Goal: Task Accomplishment & Management: Manage account settings

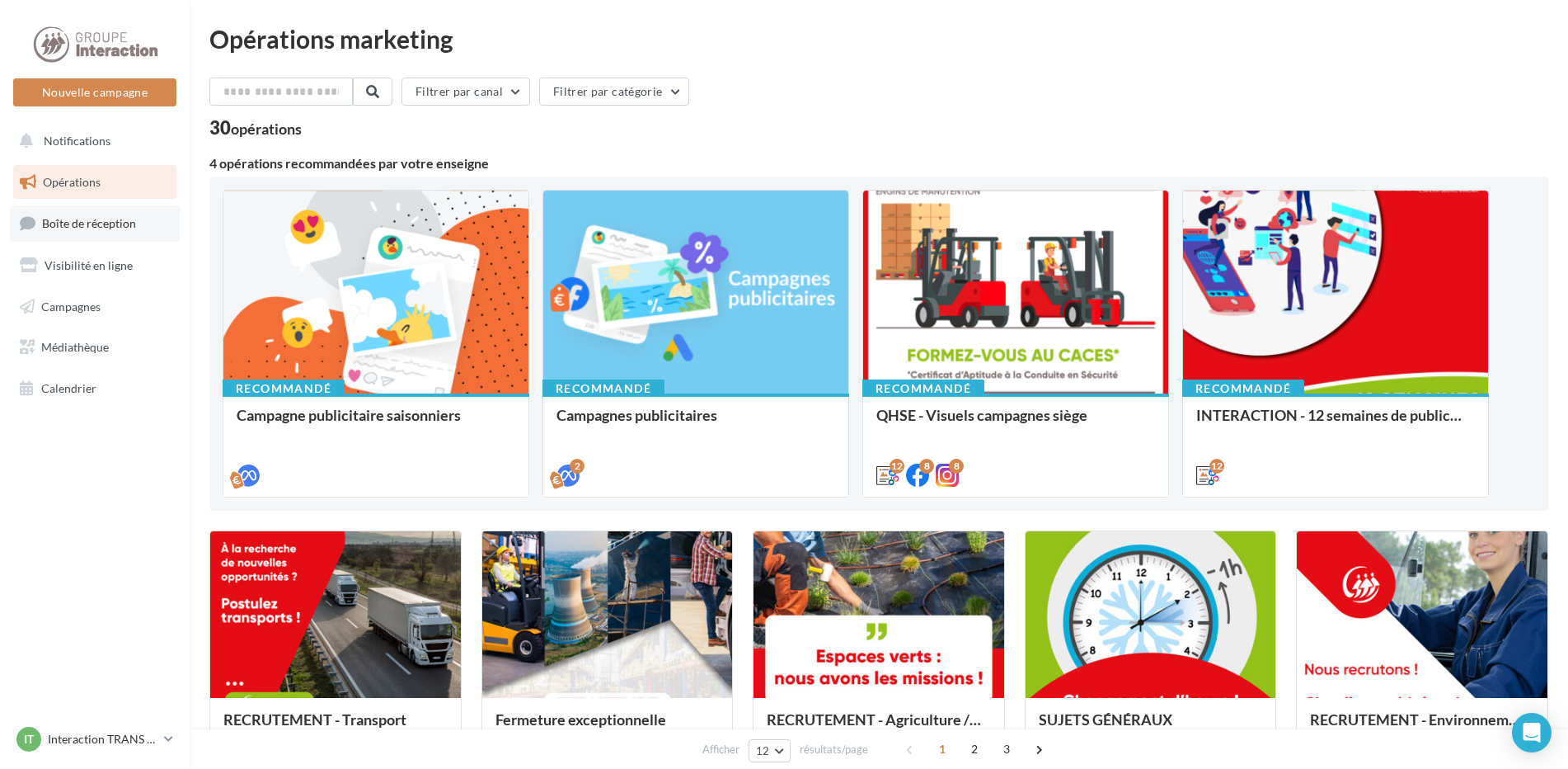
click at [144, 226] on link "Boîte de réception" at bounding box center [94, 223] width 170 height 35
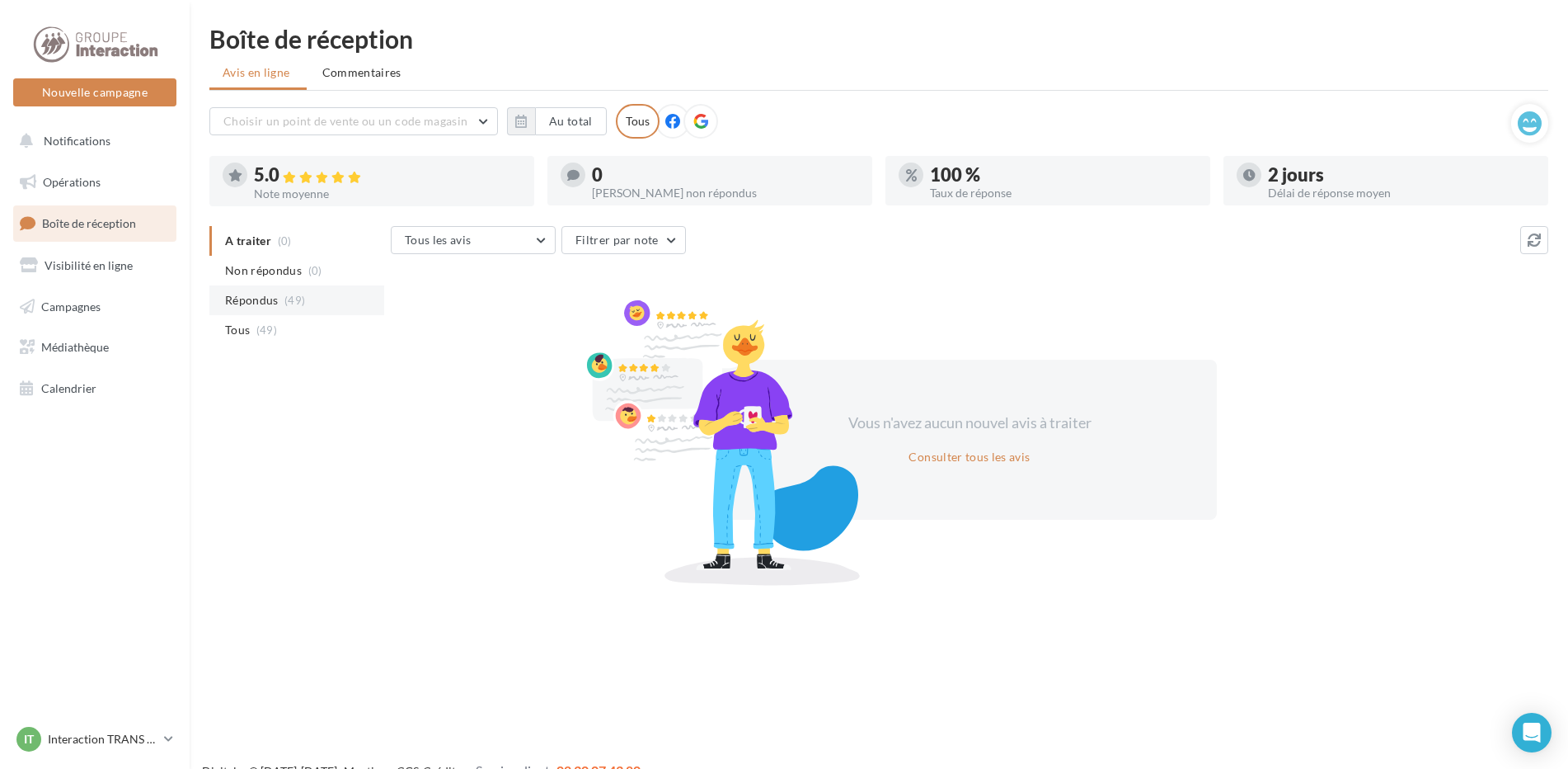
click at [266, 296] on span "Répondus" at bounding box center [252, 300] width 54 height 16
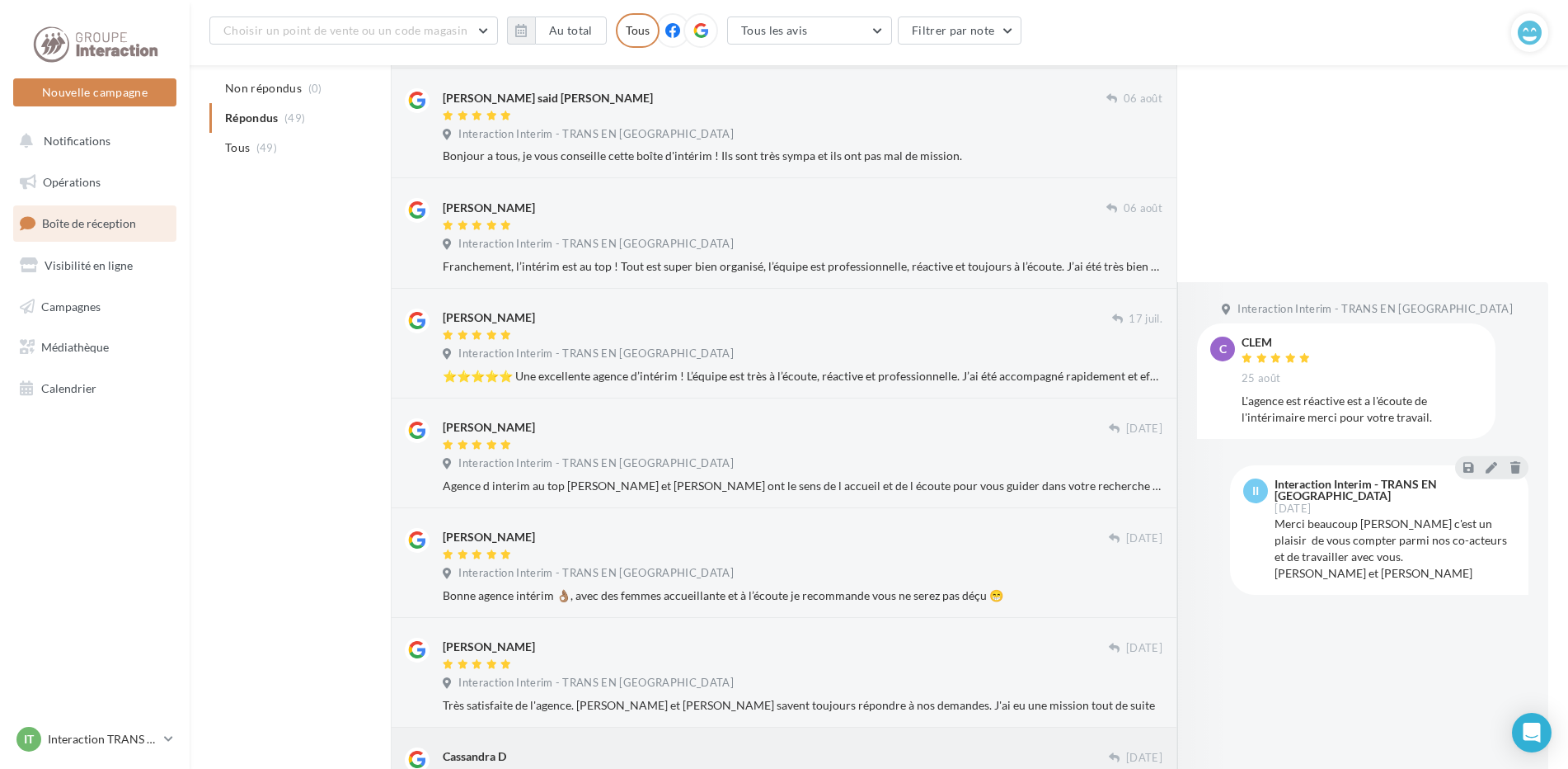
scroll to position [721, 0]
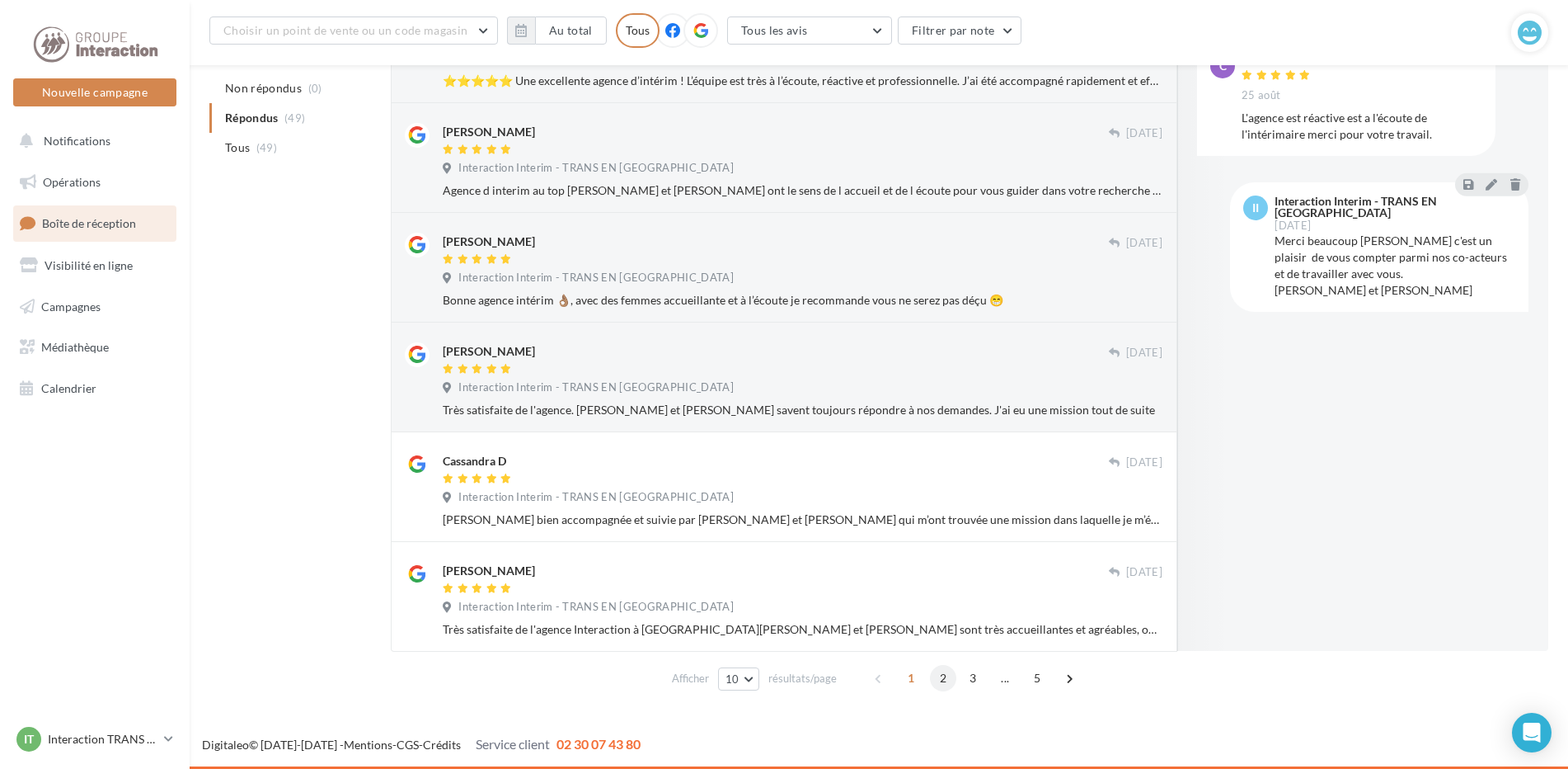
click at [942, 677] on span "2" at bounding box center [942, 677] width 26 height 26
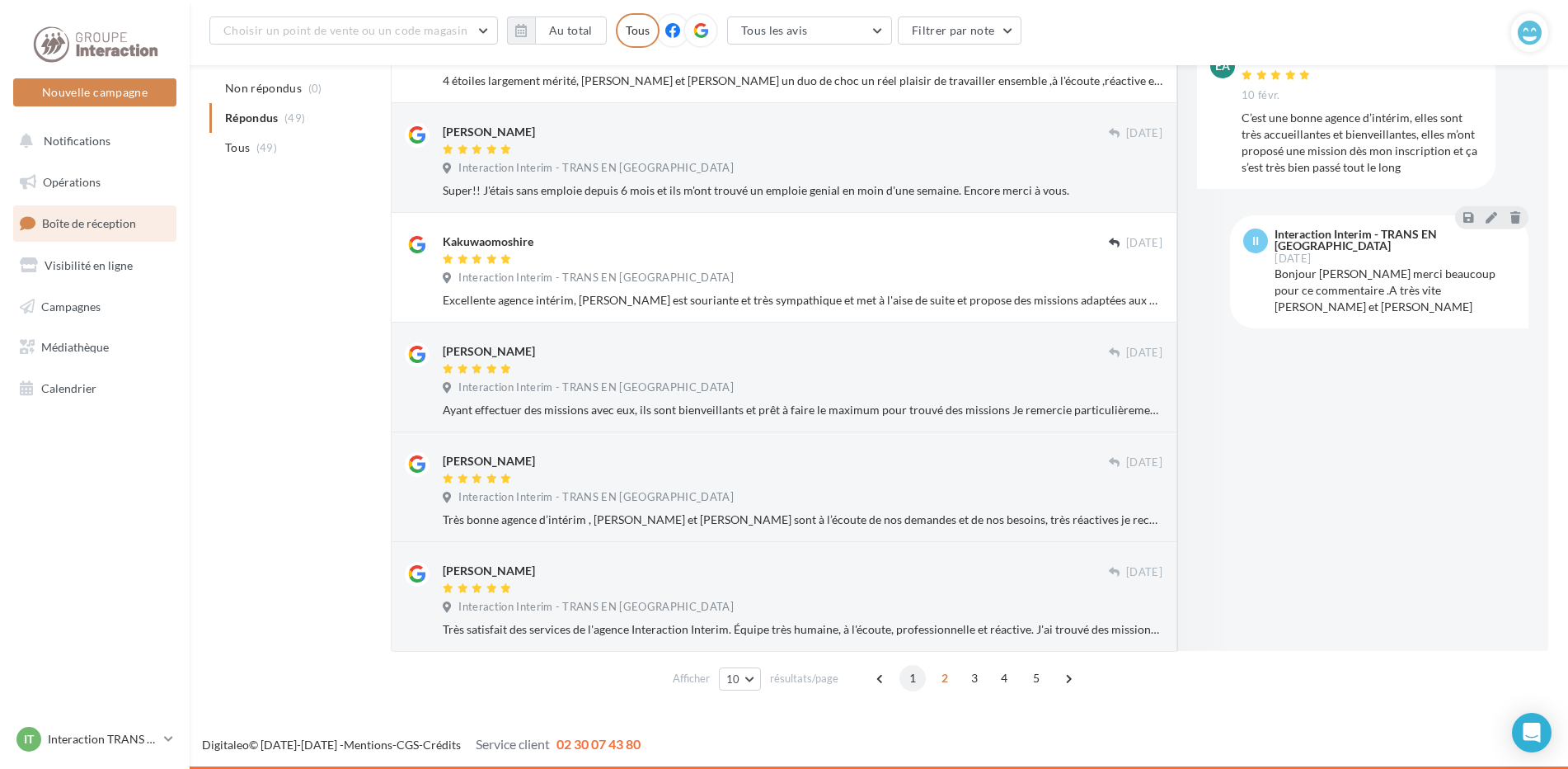
click at [915, 680] on span "1" at bounding box center [912, 677] width 26 height 26
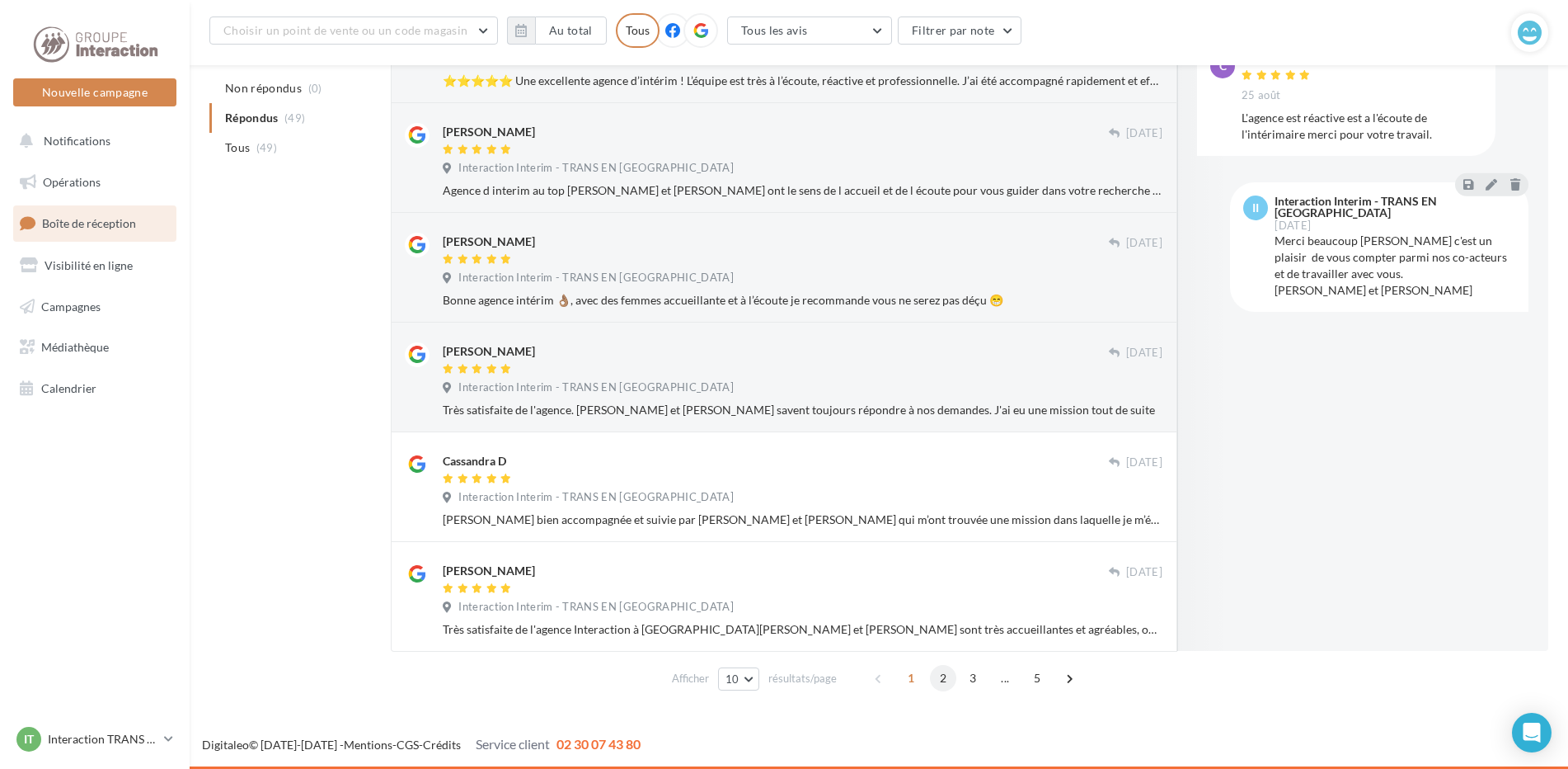
click at [949, 682] on span "2" at bounding box center [942, 677] width 26 height 26
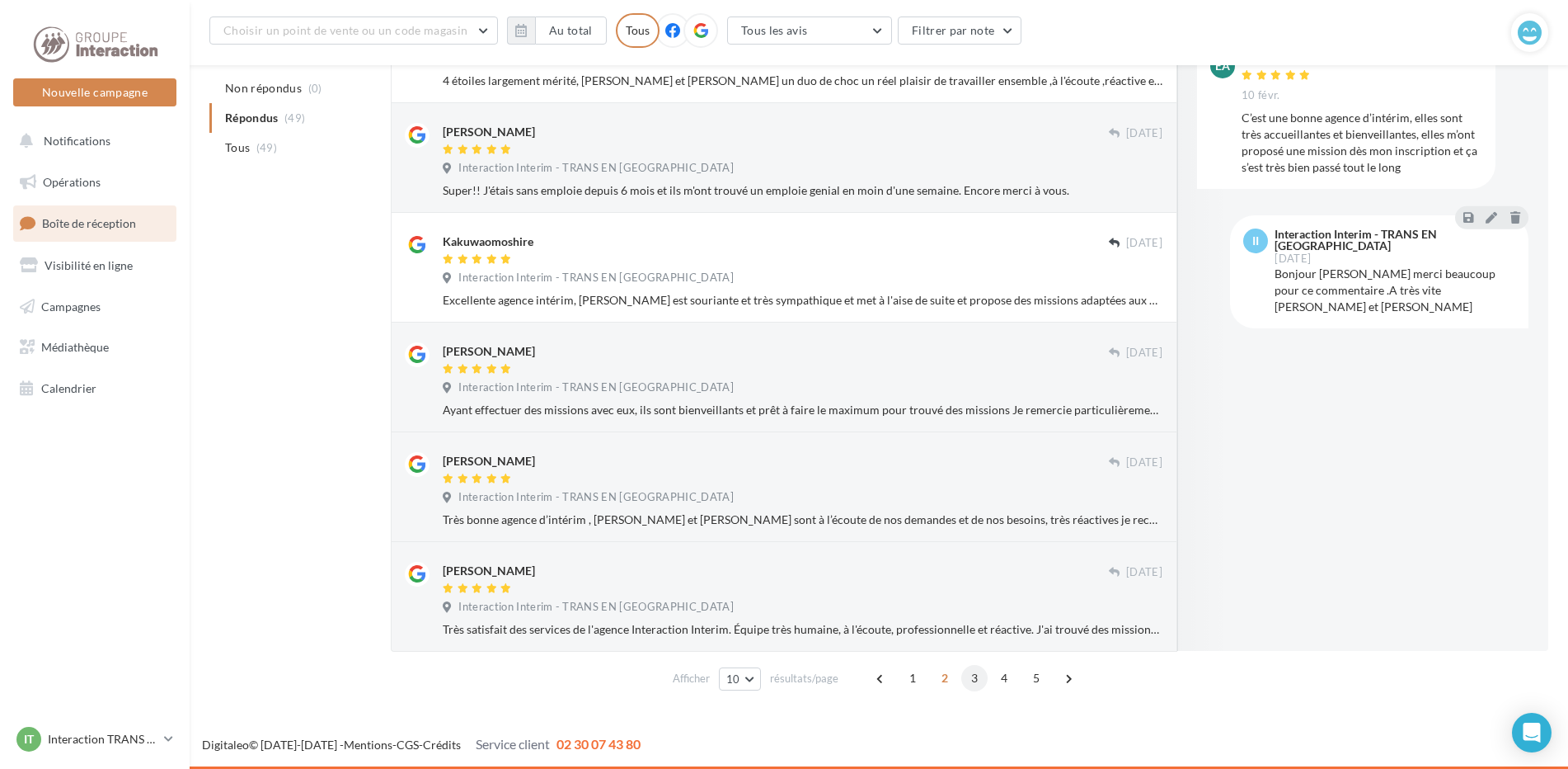
click at [968, 677] on span "3" at bounding box center [974, 677] width 26 height 26
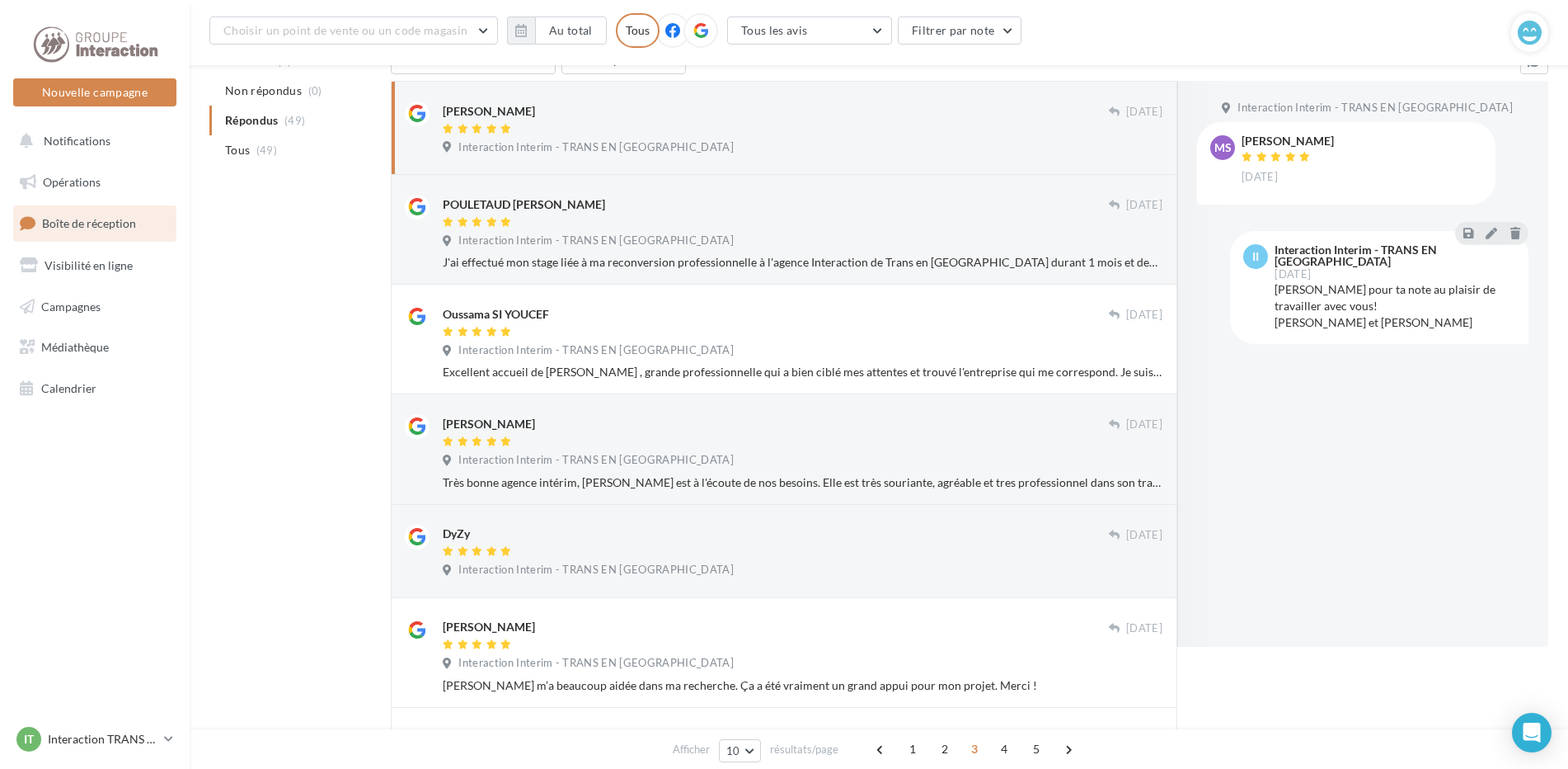
scroll to position [111, 0]
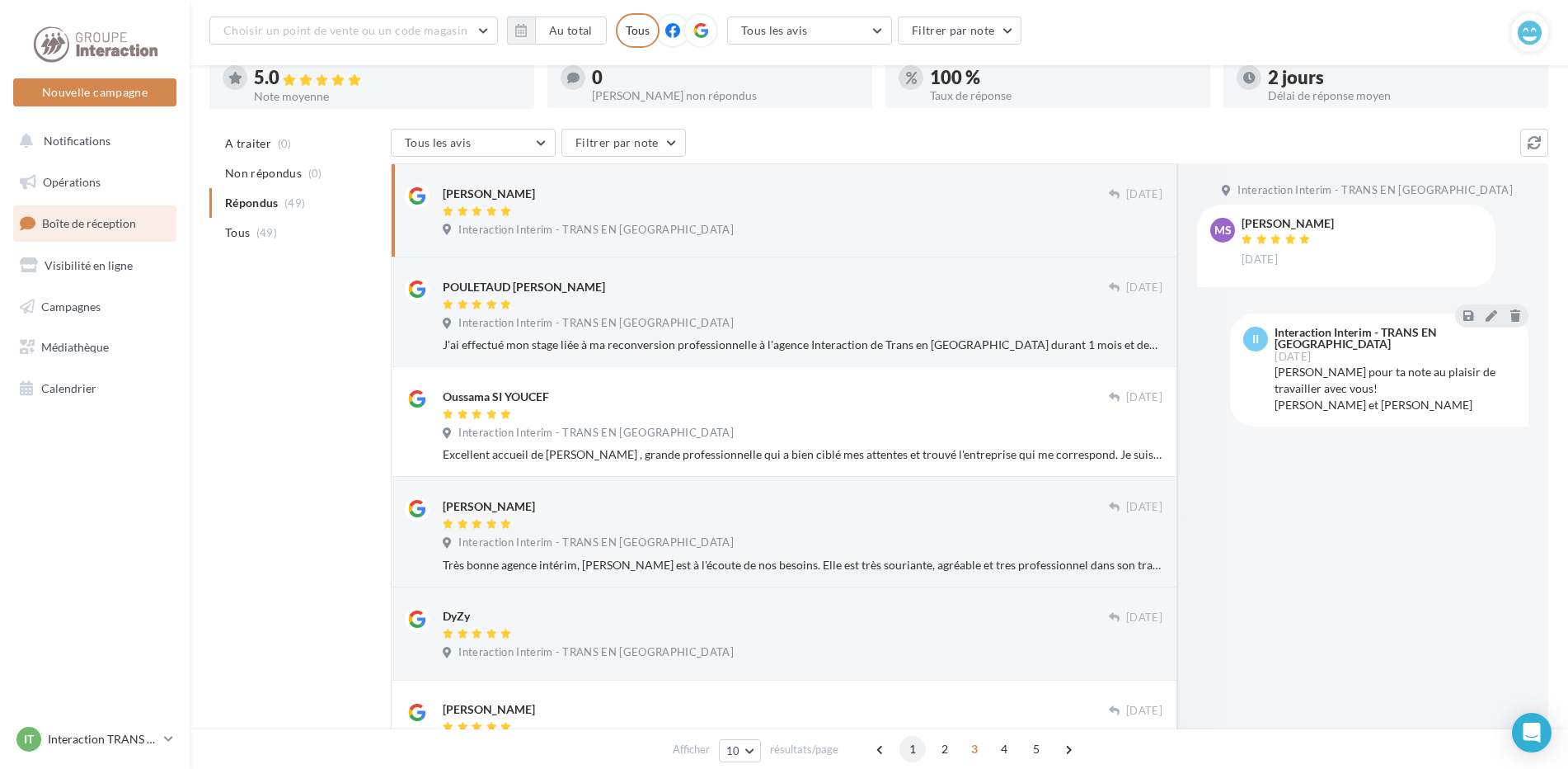
click at [914, 749] on span "1" at bounding box center [912, 748] width 26 height 26
